Goal: Information Seeking & Learning: Learn about a topic

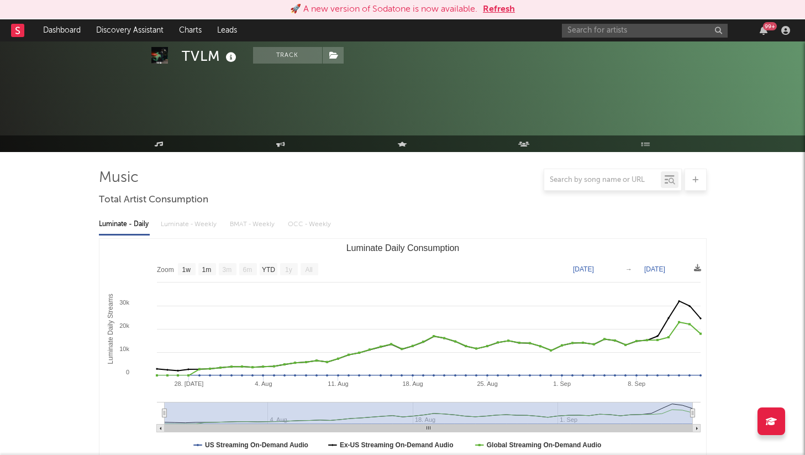
select select "1w"
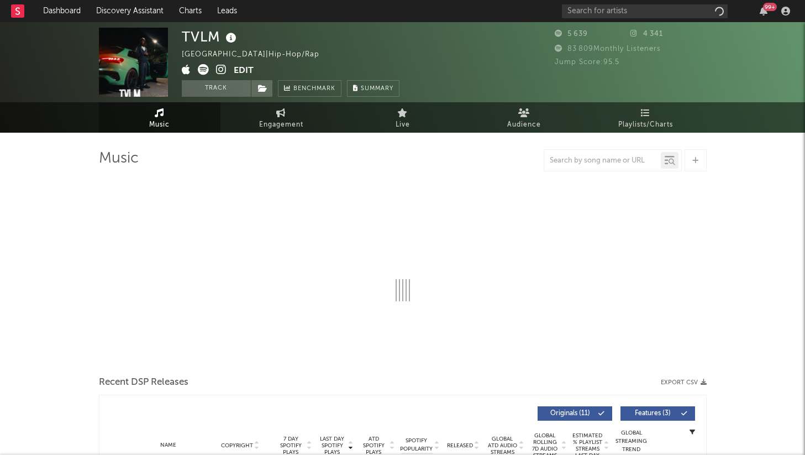
select select "1w"
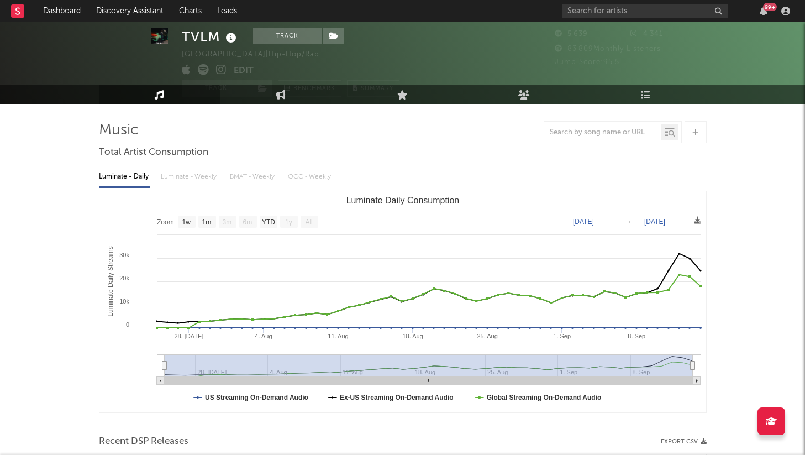
scroll to position [30, 0]
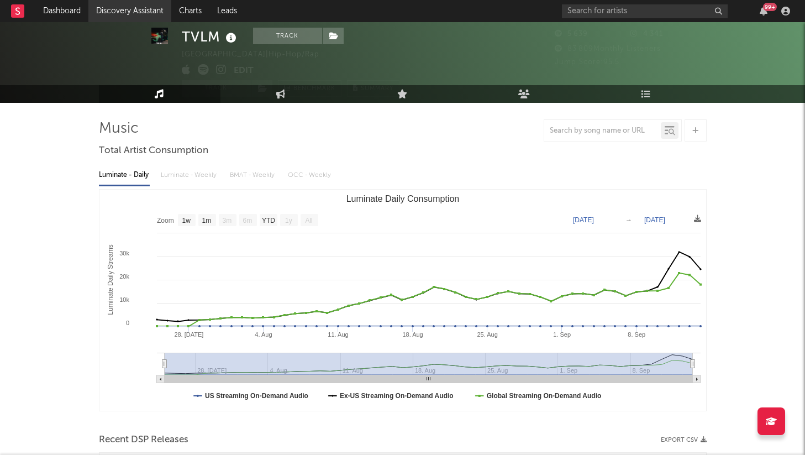
click at [127, 13] on link "Discovery Assistant" at bounding box center [129, 11] width 83 height 22
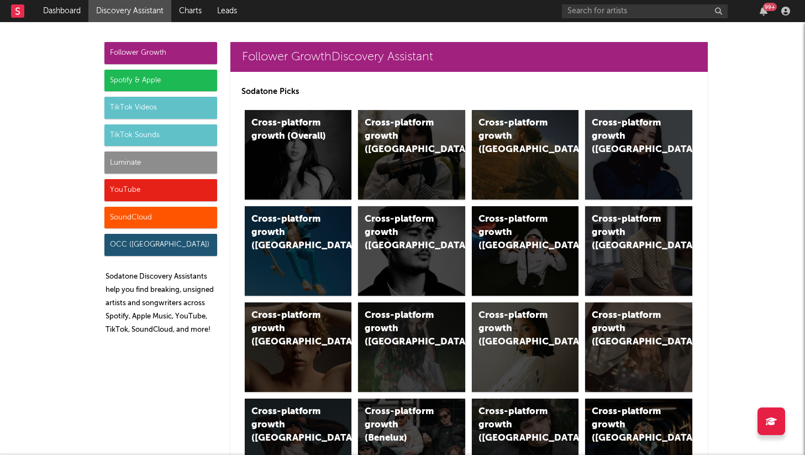
click at [15, 12] on rect at bounding box center [17, 10] width 13 height 13
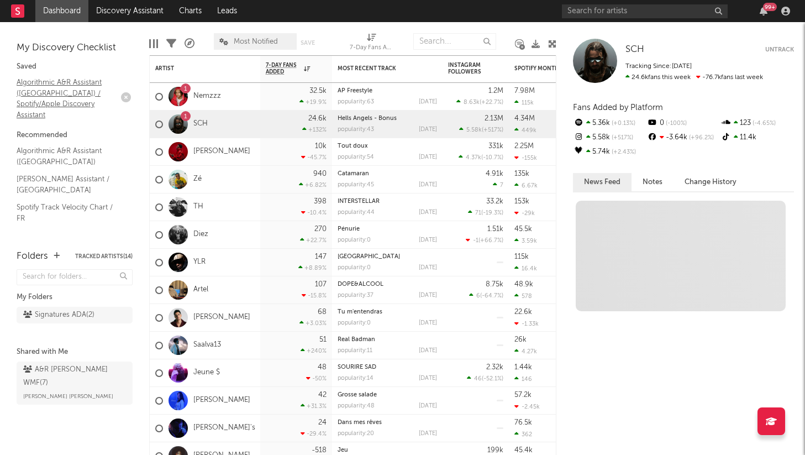
click at [69, 98] on link "Algorithmic A&R Assistant ([GEOGRAPHIC_DATA]) / Spotify/Apple Discovery Assista…" at bounding box center [69, 98] width 105 height 44
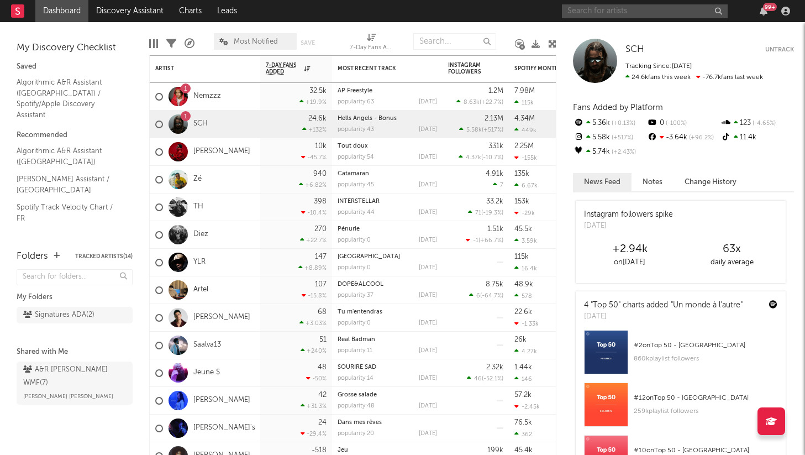
click at [593, 14] on input "text" at bounding box center [645, 11] width 166 height 14
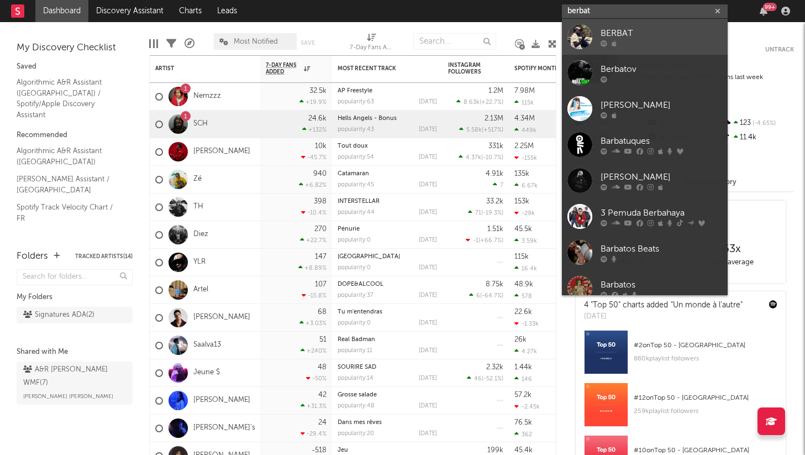
type input "berbat"
click at [611, 31] on div "BERBAT" at bounding box center [662, 33] width 122 height 13
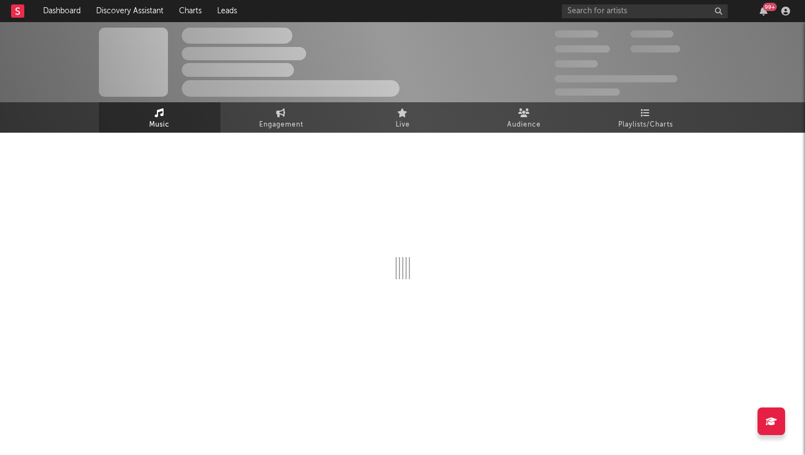
select select "1w"
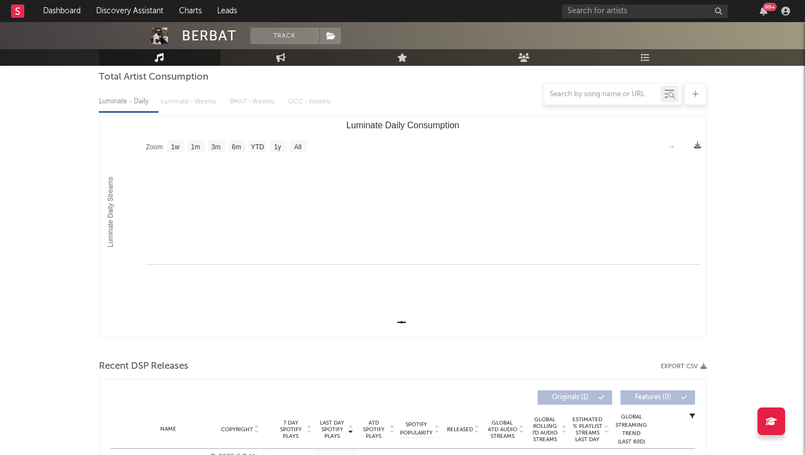
scroll to position [222, 0]
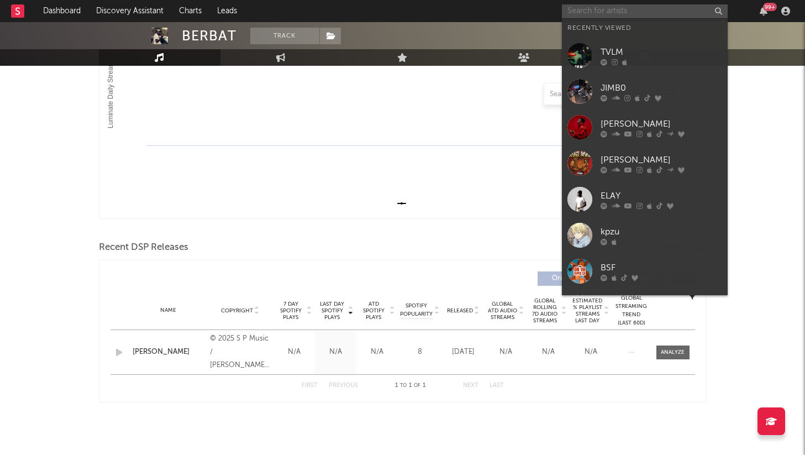
click at [646, 11] on input "text" at bounding box center [645, 11] width 166 height 14
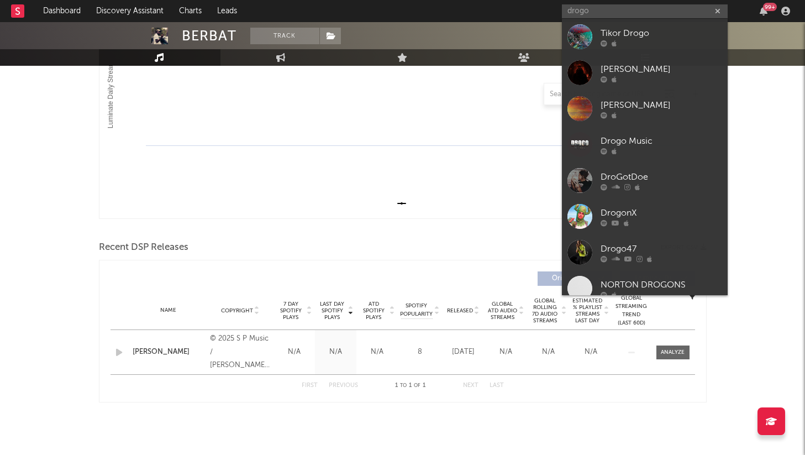
click at [430, 13] on nav "Dashboard Discovery Assistant Charts Leads drogo 99 +" at bounding box center [402, 11] width 805 height 22
click at [601, 17] on input "drogo" at bounding box center [645, 11] width 166 height 14
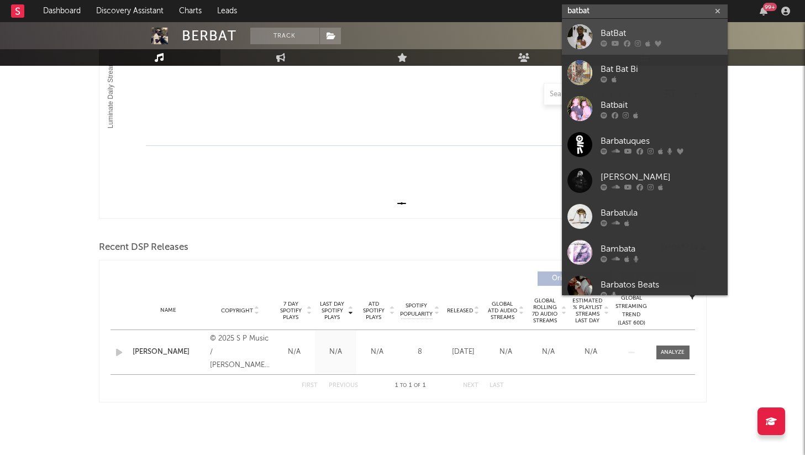
type input "batbat"
click at [615, 36] on div "BatBat" at bounding box center [662, 33] width 122 height 13
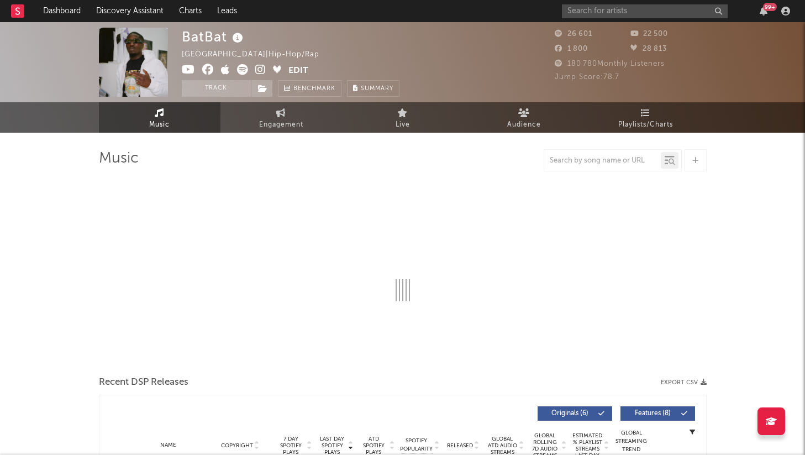
select select "6m"
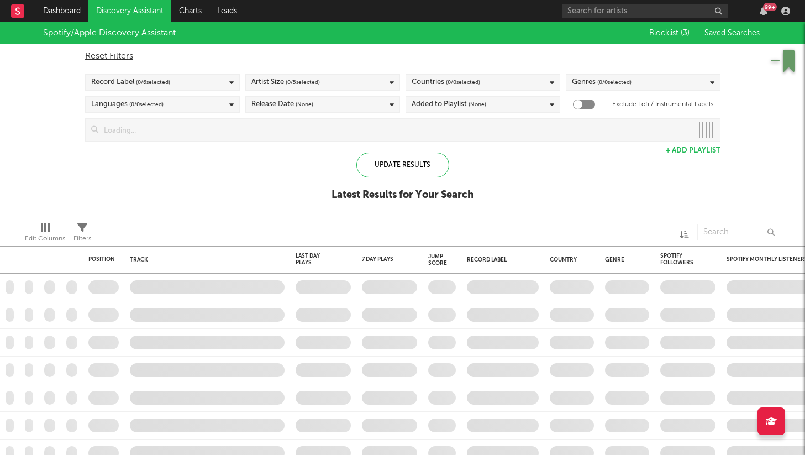
checkbox input "true"
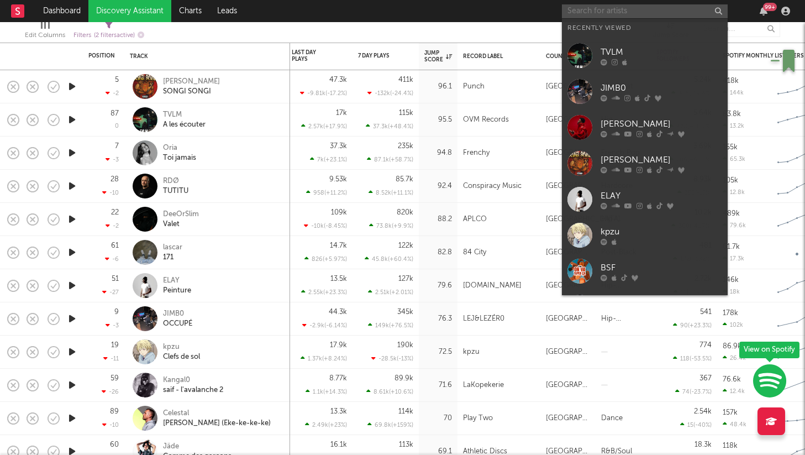
click at [591, 11] on input "text" at bounding box center [645, 11] width 166 height 14
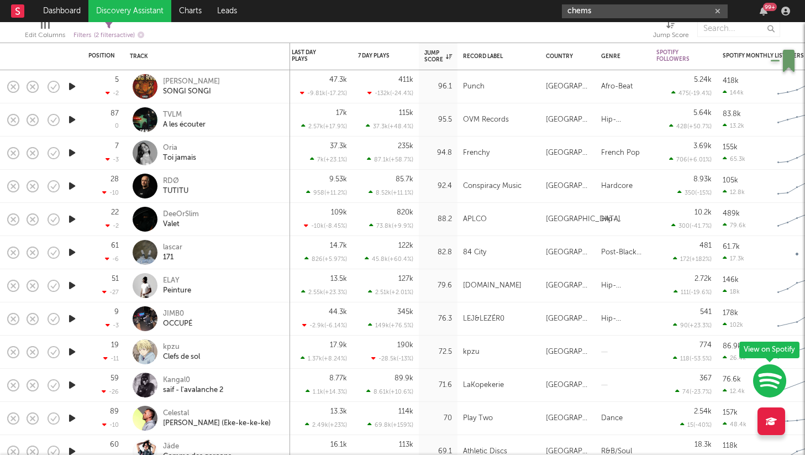
click at [615, 14] on input "chems" at bounding box center [645, 11] width 166 height 14
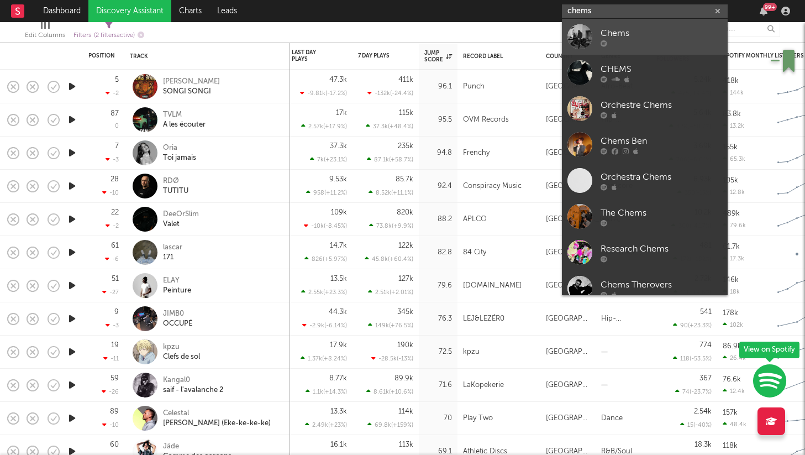
type input "chems"
click at [617, 33] on div "Chems" at bounding box center [662, 33] width 122 height 13
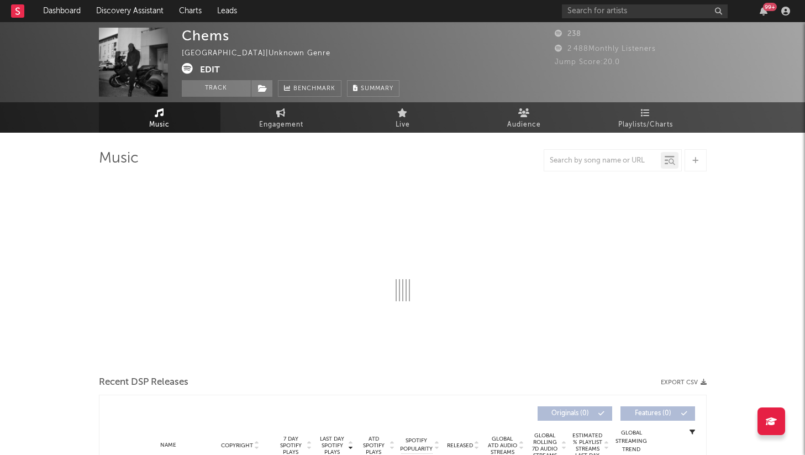
select select "1w"
